Goal: Task Accomplishment & Management: Manage account settings

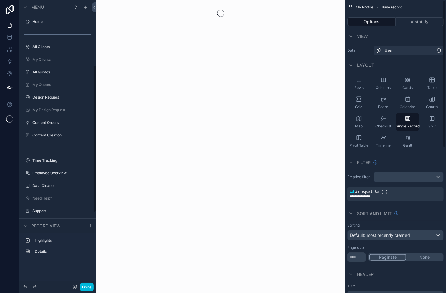
scroll to position [126, 0]
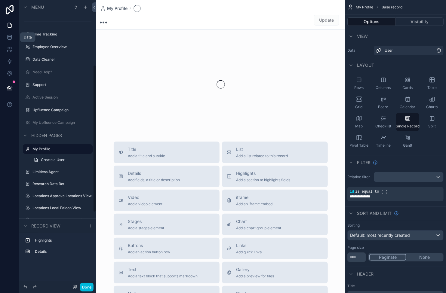
click at [14, 39] on link at bounding box center [9, 37] width 19 height 12
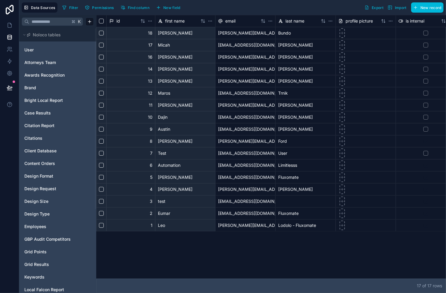
click at [49, 66] on div "Attorneys Team" at bounding box center [58, 63] width 72 height 10
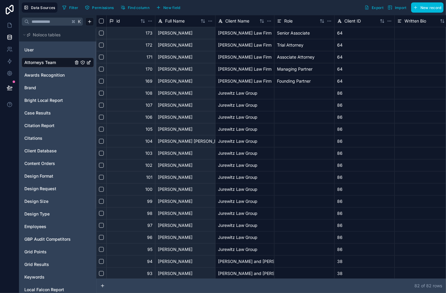
click at [45, 112] on span "Case Results" at bounding box center [37, 113] width 26 height 6
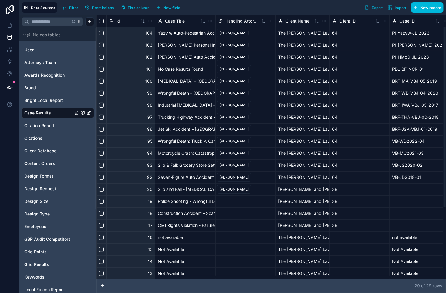
click at [270, 21] on html "Data Sources Filter Permissions Find column New field Export Import New record …" at bounding box center [223, 146] width 446 height 293
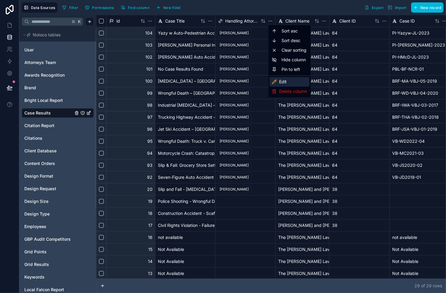
click at [294, 83] on div "Edit" at bounding box center [290, 82] width 40 height 10
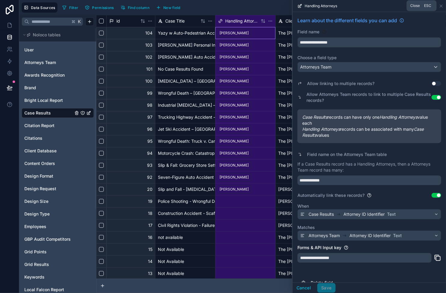
click at [441, 6] on icon at bounding box center [441, 6] width 2 height 2
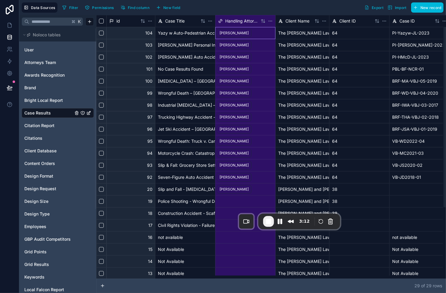
click at [270, 21] on html "Data Sources Filter Permissions Find column New field Export Import New record …" at bounding box center [223, 146] width 446 height 293
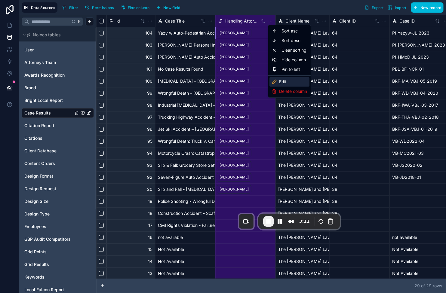
click at [296, 82] on div "Edit" at bounding box center [290, 82] width 40 height 10
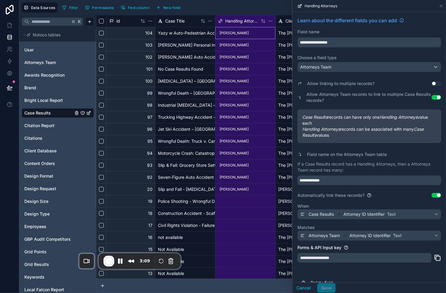
drag, startPoint x: 311, startPoint y: 218, endPoint x: 138, endPoint y: 264, distance: 178.9
click at [153, 265] on div "Recorder controls - play pause" at bounding box center [164, 262] width 23 height 10
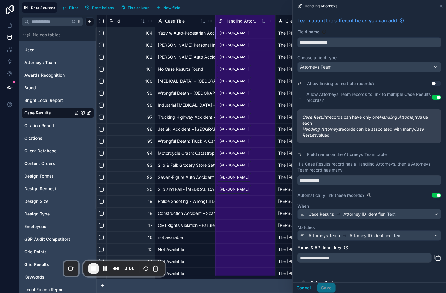
drag, startPoint x: 235, startPoint y: 283, endPoint x: 241, endPoint y: 279, distance: 7.5
click at [236, 283] on div "29 of 29 row s" at bounding box center [271, 286] width 350 height 14
click at [249, 276] on div at bounding box center [269, 277] width 347 height 3
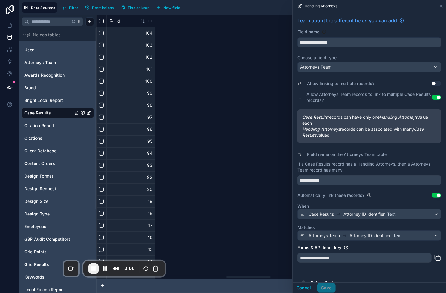
scroll to position [0, 1034]
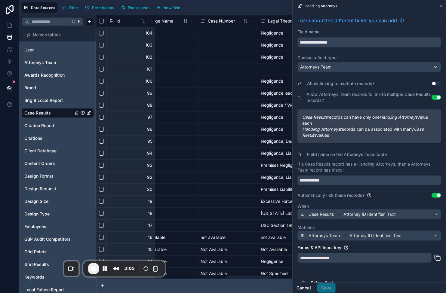
click at [311, 289] on button "Cancel" at bounding box center [304, 288] width 22 height 10
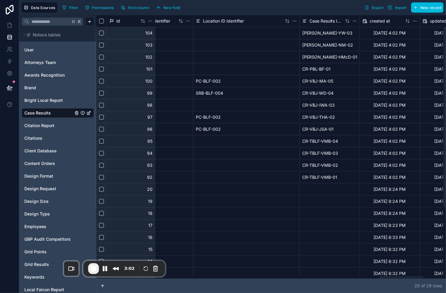
drag, startPoint x: 258, startPoint y: 277, endPoint x: 407, endPoint y: 265, distance: 150.1
click at [408, 277] on div at bounding box center [402, 278] width 44 height 2
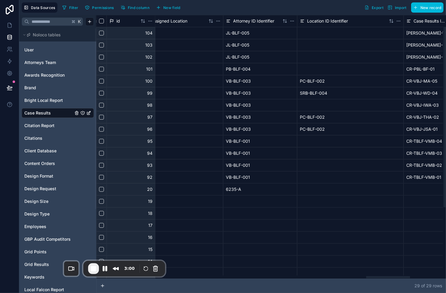
drag, startPoint x: 406, startPoint y: 278, endPoint x: 392, endPoint y: 276, distance: 13.3
click at [393, 279] on div at bounding box center [389, 278] width 44 height 2
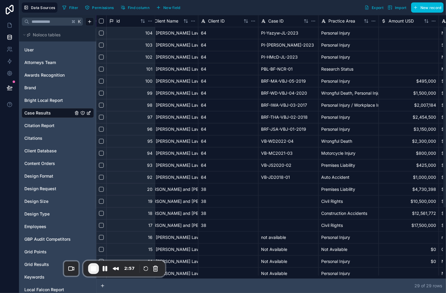
scroll to position [0, 0]
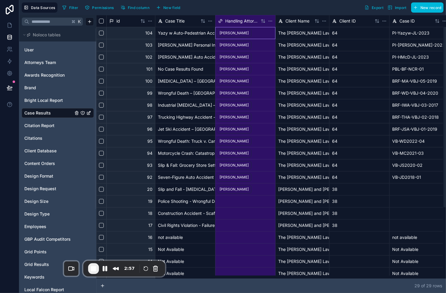
drag, startPoint x: 376, startPoint y: 278, endPoint x: 83, endPoint y: 249, distance: 293.7
click at [97, 277] on div at bounding box center [119, 278] width 44 height 2
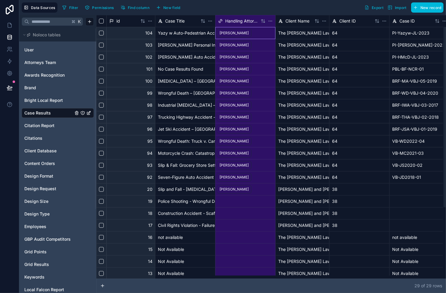
click at [272, 20] on html "Data Sources Filter Permissions Find column New field Export Import New record …" at bounding box center [223, 146] width 446 height 293
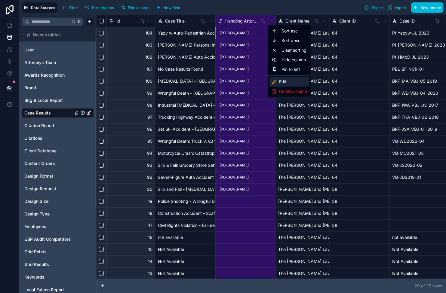
drag, startPoint x: 290, startPoint y: 85, endPoint x: 295, endPoint y: 88, distance: 6.9
click at [290, 85] on div "Edit" at bounding box center [290, 82] width 40 height 10
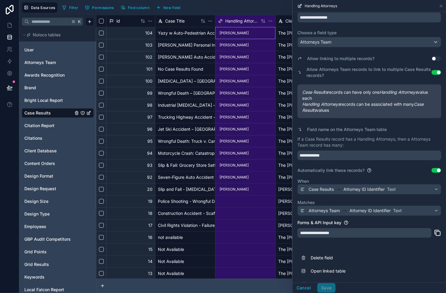
scroll to position [38, 0]
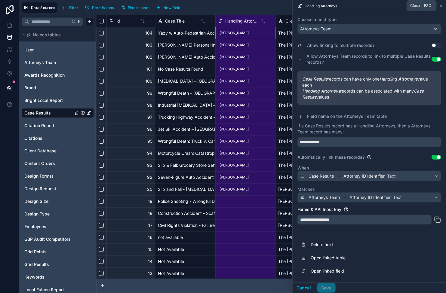
click at [442, 5] on icon at bounding box center [441, 6] width 5 height 5
